Goal: Check status: Check status

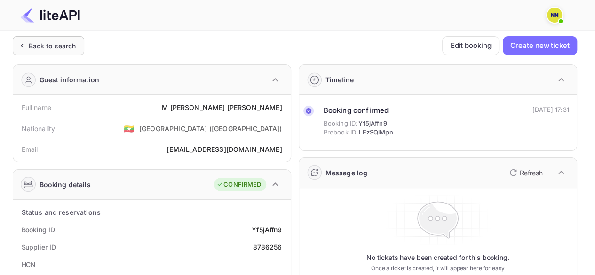
click at [36, 47] on div "Back to search" at bounding box center [52, 46] width 47 height 10
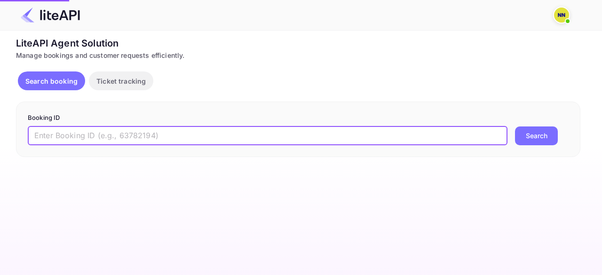
click at [118, 126] on input "text" at bounding box center [267, 135] width 479 height 19
paste input "8701499"
type input "8701499"
click at [525, 126] on button "Search" at bounding box center [536, 135] width 43 height 19
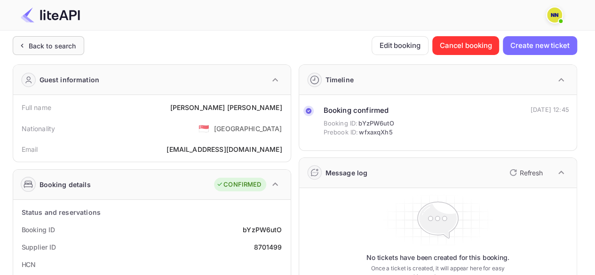
click at [55, 39] on div "Back to search" at bounding box center [48, 45] width 71 height 19
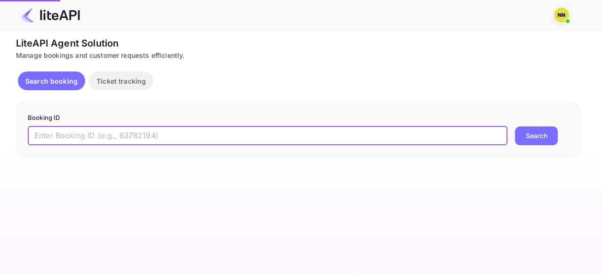
paste input "8835039"
click at [117, 129] on input "8835039" at bounding box center [267, 135] width 479 height 19
type input "8835039"
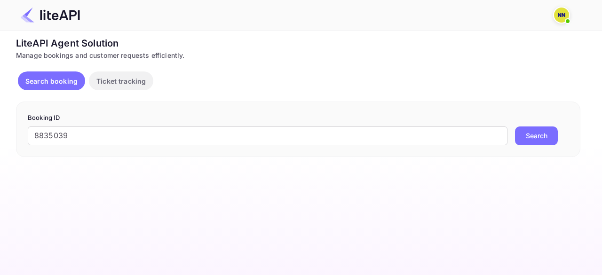
click at [539, 135] on button "Search" at bounding box center [536, 135] width 43 height 19
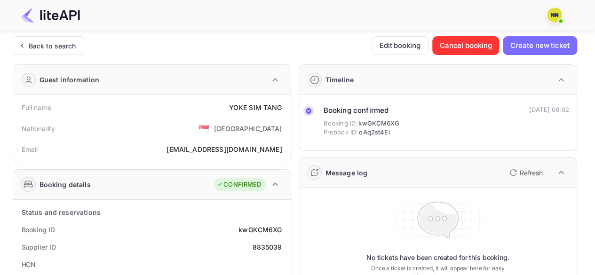
scroll to position [84, 0]
